Goal: Navigation & Orientation: Find specific page/section

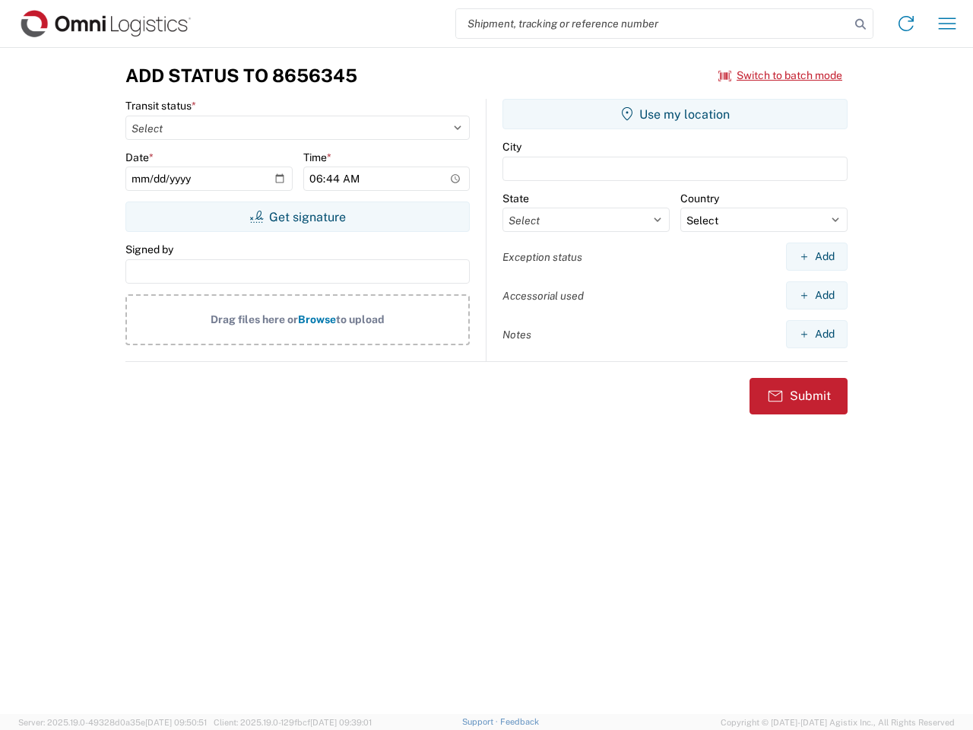
click at [653, 24] on input "search" at bounding box center [653, 23] width 394 height 29
click at [861, 24] on icon at bounding box center [860, 24] width 21 height 21
click at [906, 24] on icon at bounding box center [906, 23] width 24 height 24
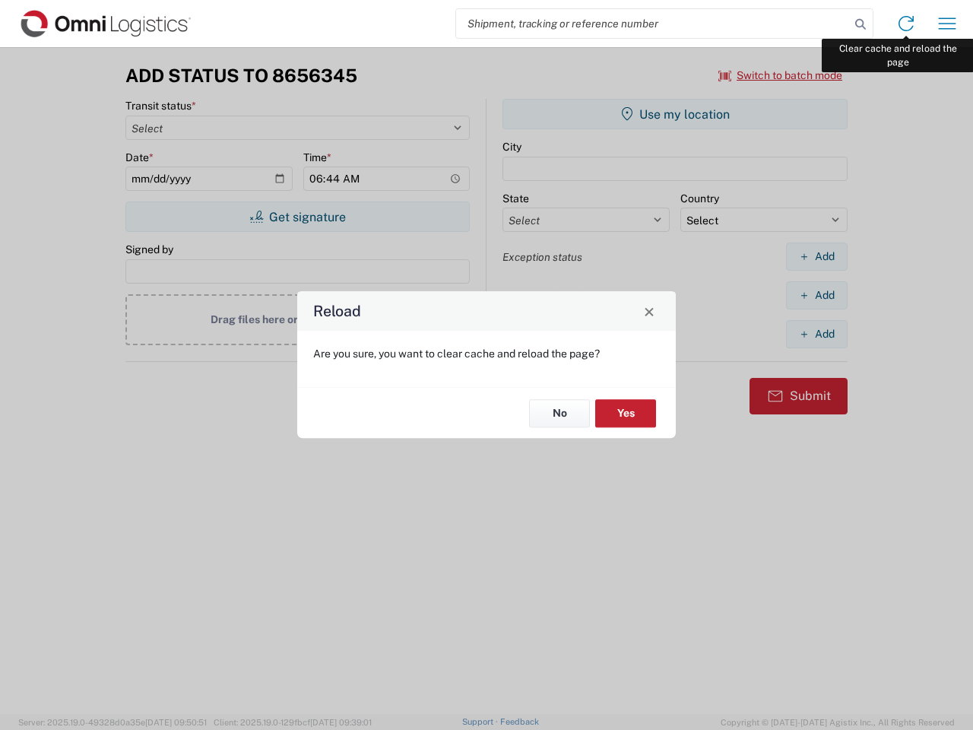
click at [948, 24] on div "Reload Are you sure, you want to clear cache and reload the page? No Yes" at bounding box center [486, 365] width 973 height 730
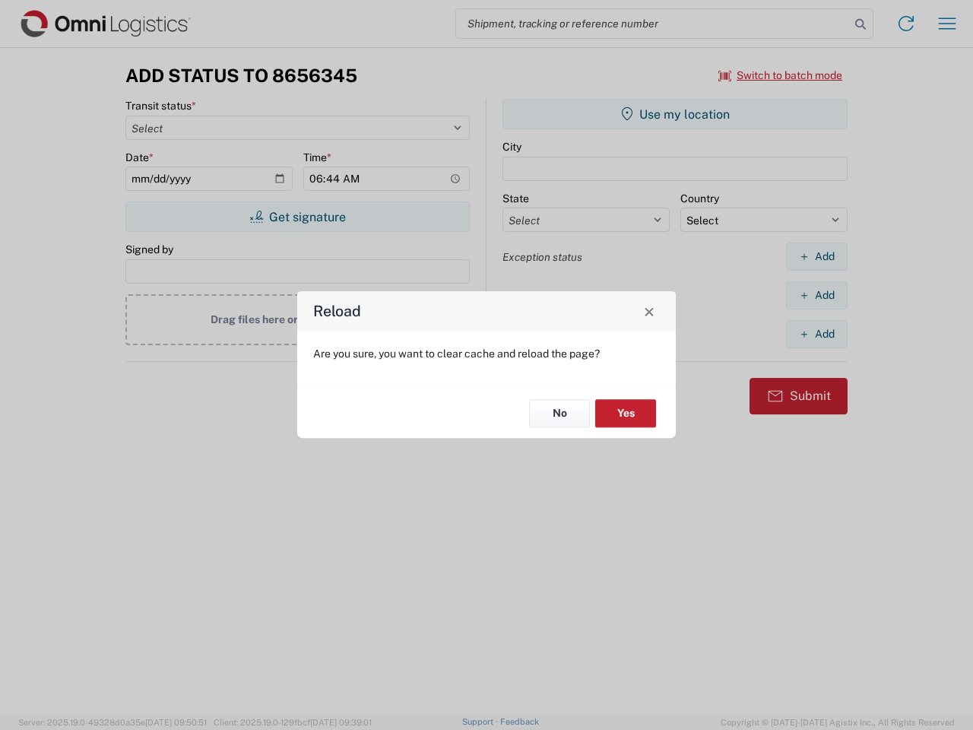
click at [781, 75] on div "Reload Are you sure, you want to clear cache and reload the page? No Yes" at bounding box center [486, 365] width 973 height 730
click at [297, 217] on div "Reload Are you sure, you want to clear cache and reload the page? No Yes" at bounding box center [486, 365] width 973 height 730
click at [675, 114] on div "Reload Are you sure, you want to clear cache and reload the page? No Yes" at bounding box center [486, 365] width 973 height 730
click at [817, 256] on div "Reload Are you sure, you want to clear cache and reload the page? No Yes" at bounding box center [486, 365] width 973 height 730
click at [817, 295] on div "Reload Are you sure, you want to clear cache and reload the page? No Yes" at bounding box center [486, 365] width 973 height 730
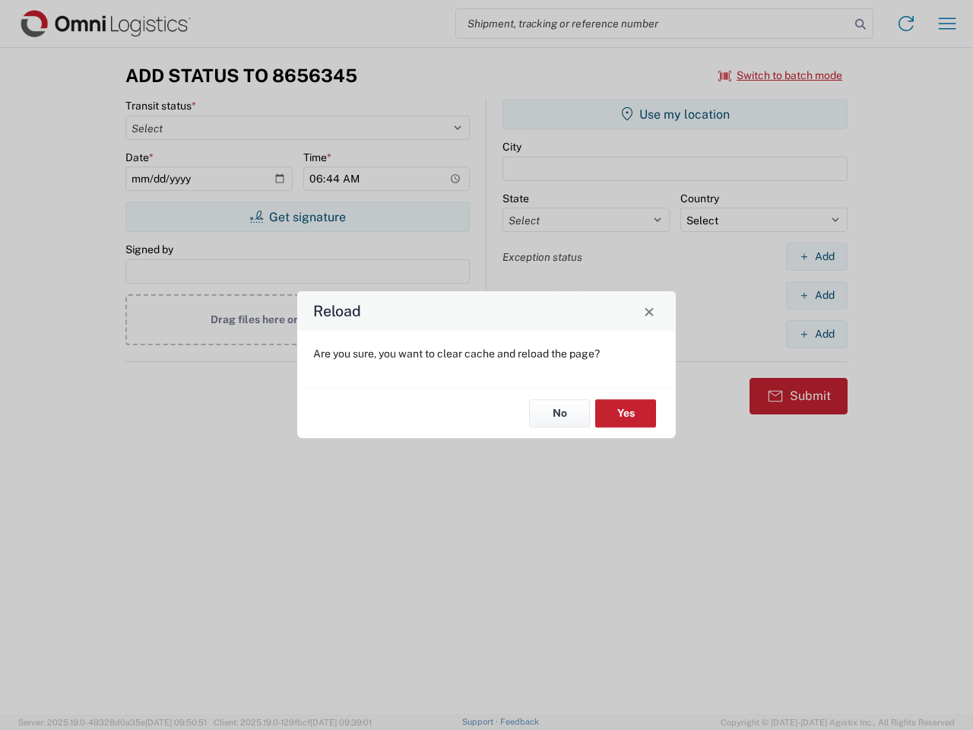
click at [817, 334] on div "Reload Are you sure, you want to clear cache and reload the page? No Yes" at bounding box center [486, 365] width 973 height 730
